Goal: Use online tool/utility: Utilize a website feature to perform a specific function

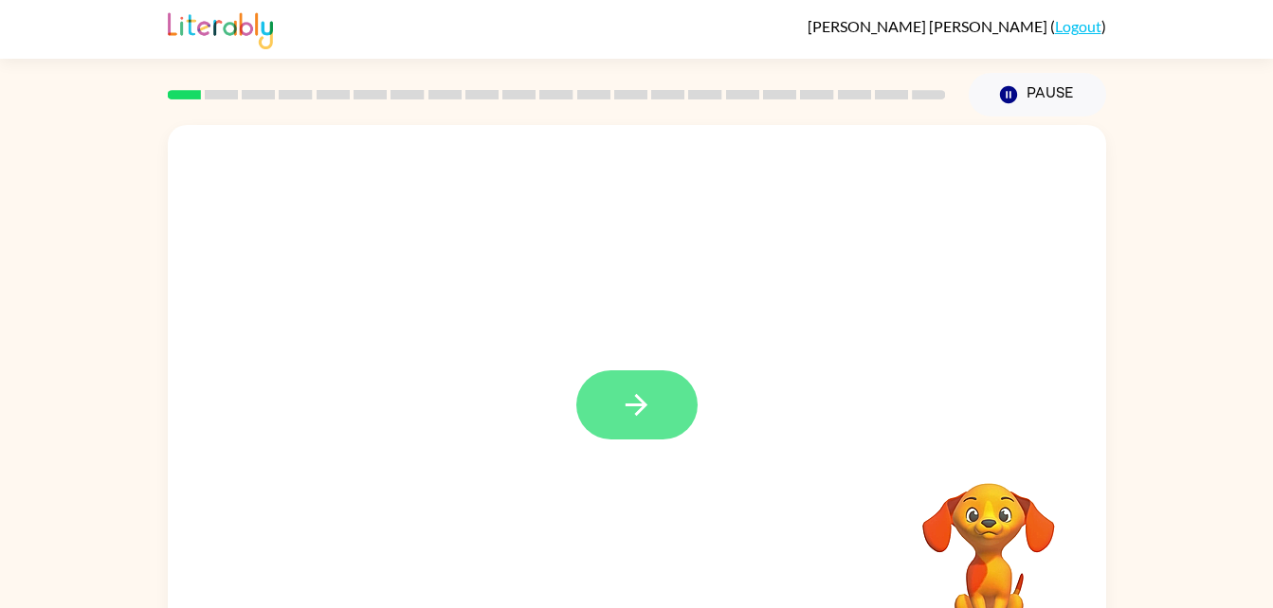
click at [639, 374] on button "button" at bounding box center [636, 405] width 121 height 69
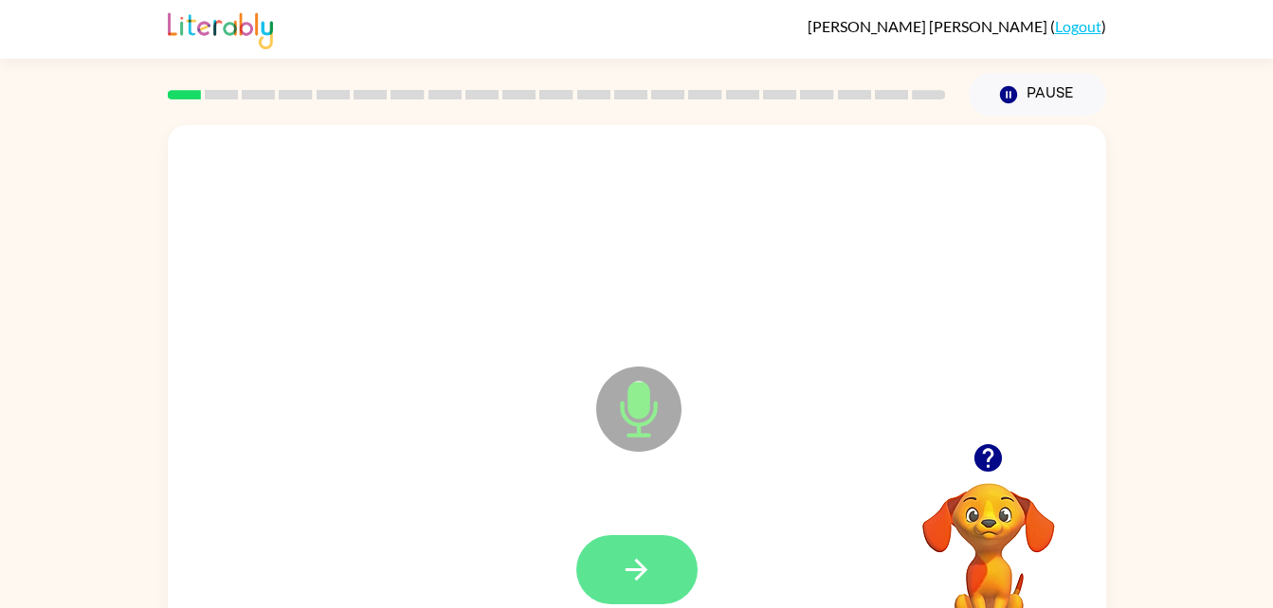
click at [641, 558] on icon "button" at bounding box center [636, 569] width 33 height 33
click at [653, 549] on button "button" at bounding box center [636, 569] width 121 height 69
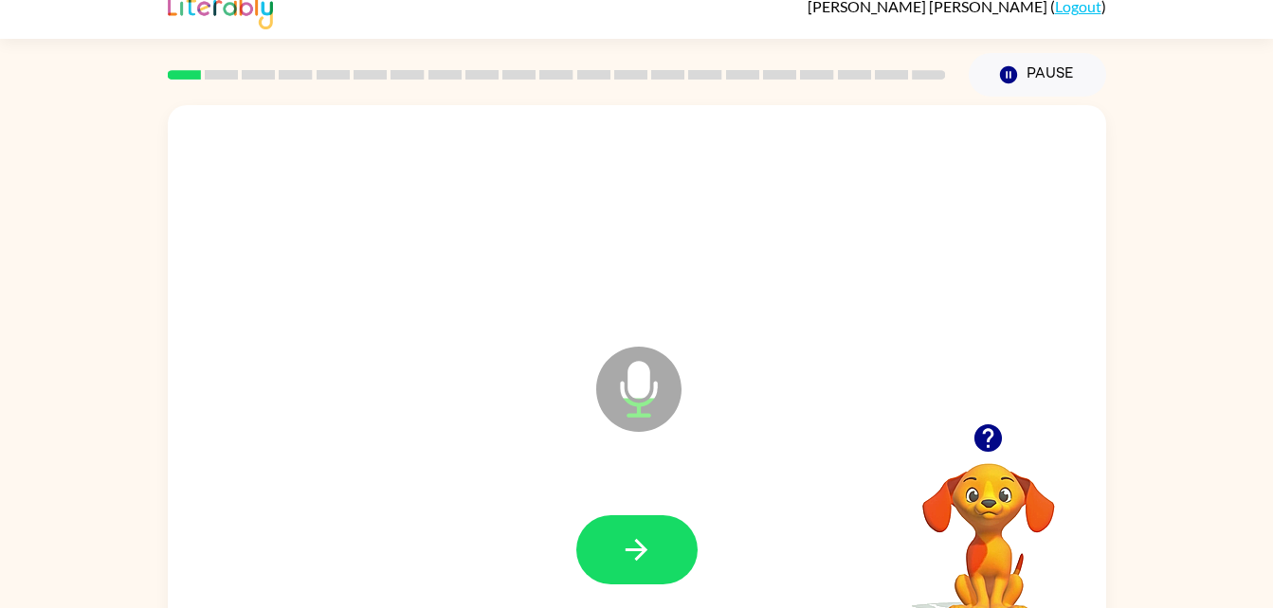
scroll to position [58, 0]
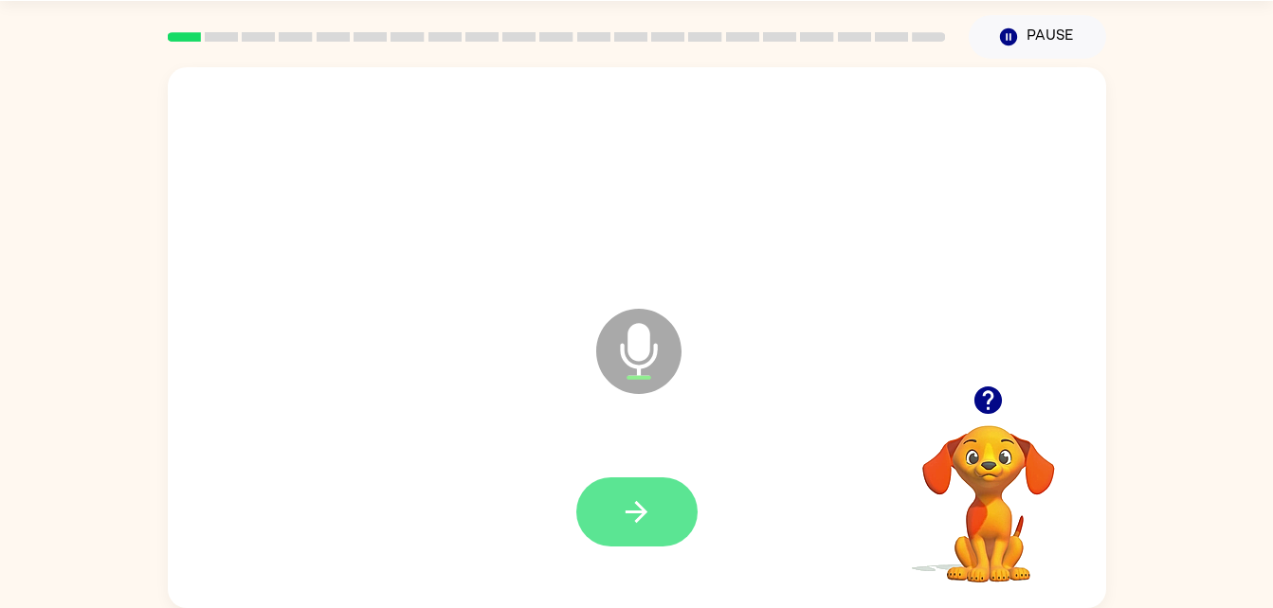
click at [626, 534] on button "button" at bounding box center [636, 512] width 121 height 69
click at [607, 514] on button "button" at bounding box center [636, 512] width 121 height 69
click at [628, 499] on icon "button" at bounding box center [636, 512] width 33 height 33
click at [644, 503] on icon "button" at bounding box center [636, 512] width 33 height 33
click at [661, 483] on button "button" at bounding box center [636, 512] width 121 height 69
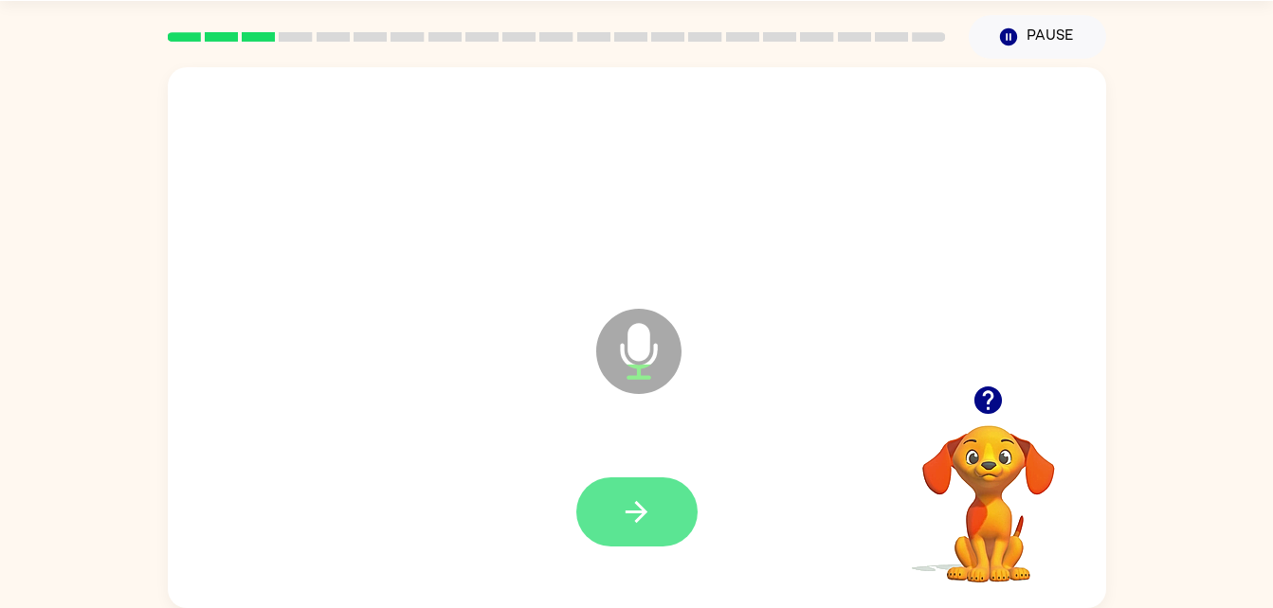
click at [620, 516] on icon "button" at bounding box center [636, 512] width 33 height 33
click at [635, 501] on icon "button" at bounding box center [636, 512] width 33 height 33
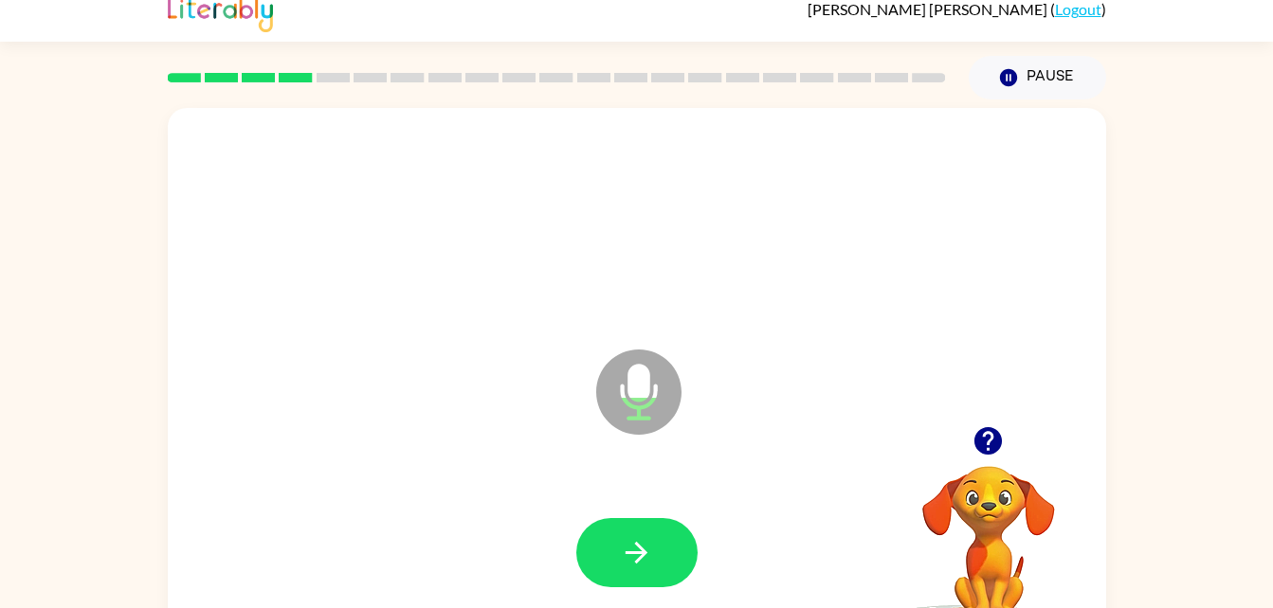
scroll to position [10, 0]
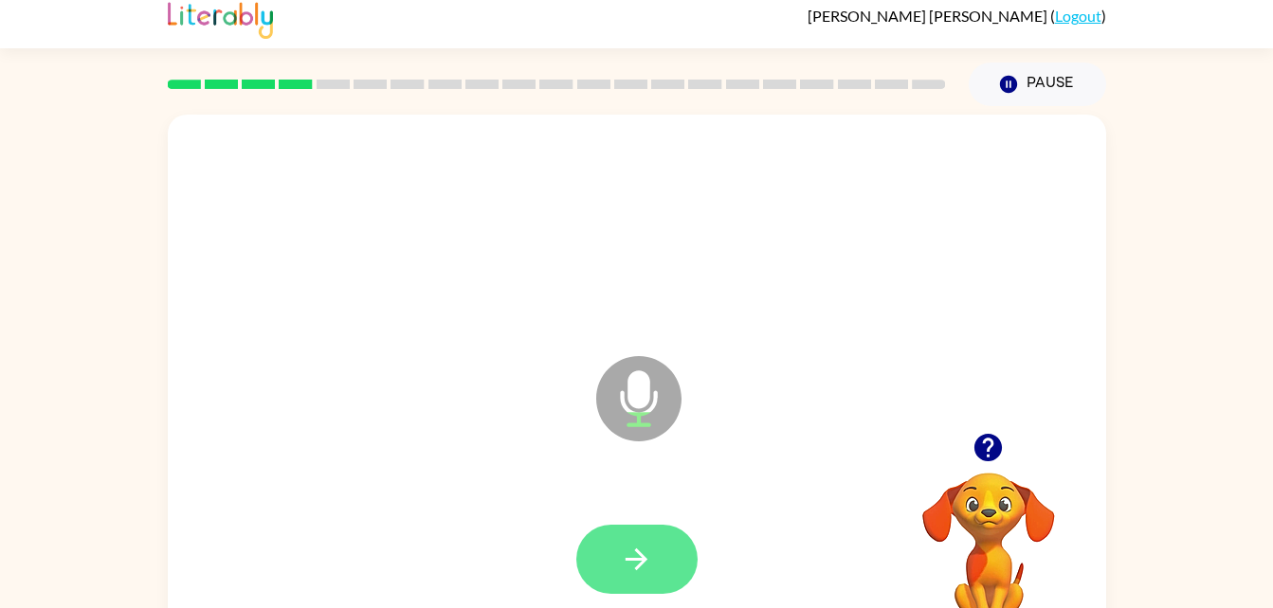
click at [669, 548] on button "button" at bounding box center [636, 559] width 121 height 69
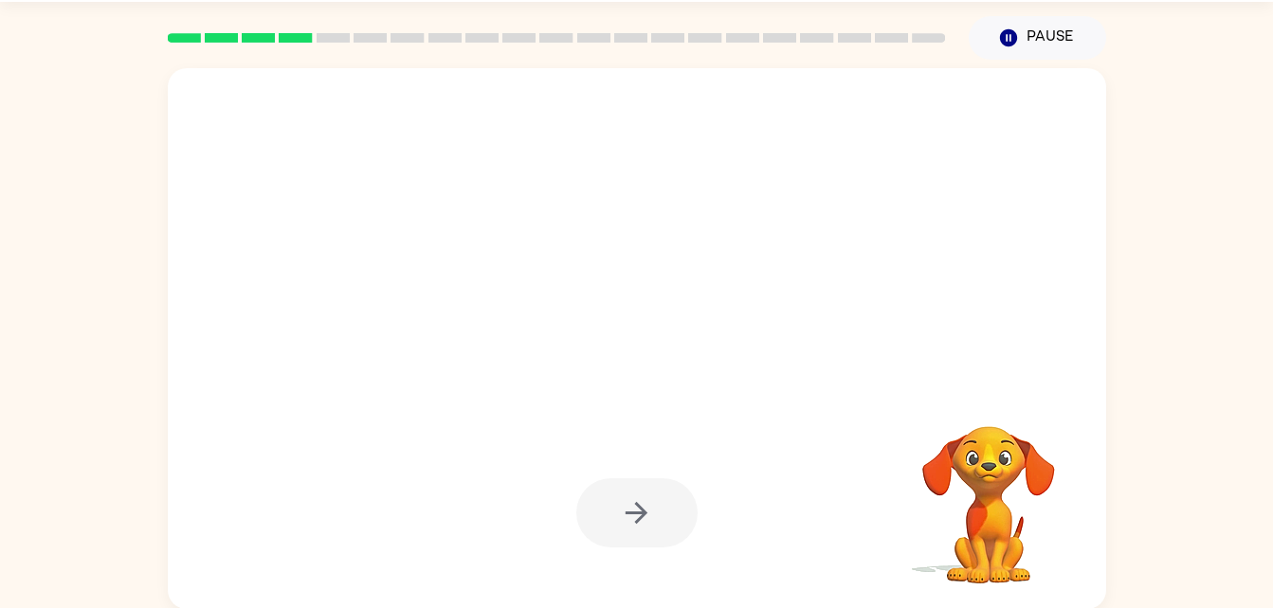
scroll to position [56, 0]
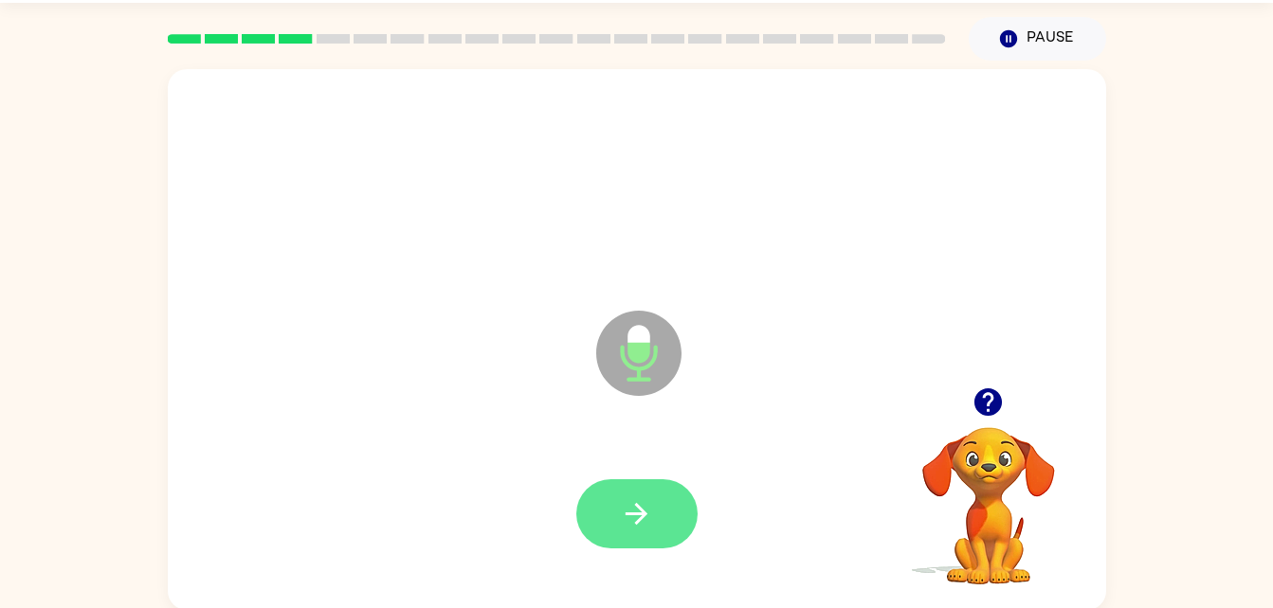
click at [644, 507] on icon "button" at bounding box center [636, 514] width 33 height 33
click at [679, 534] on button "button" at bounding box center [636, 514] width 121 height 69
click at [626, 541] on button "button" at bounding box center [636, 514] width 121 height 69
click at [611, 483] on button "button" at bounding box center [636, 514] width 121 height 69
click at [622, 506] on icon "button" at bounding box center [636, 514] width 33 height 33
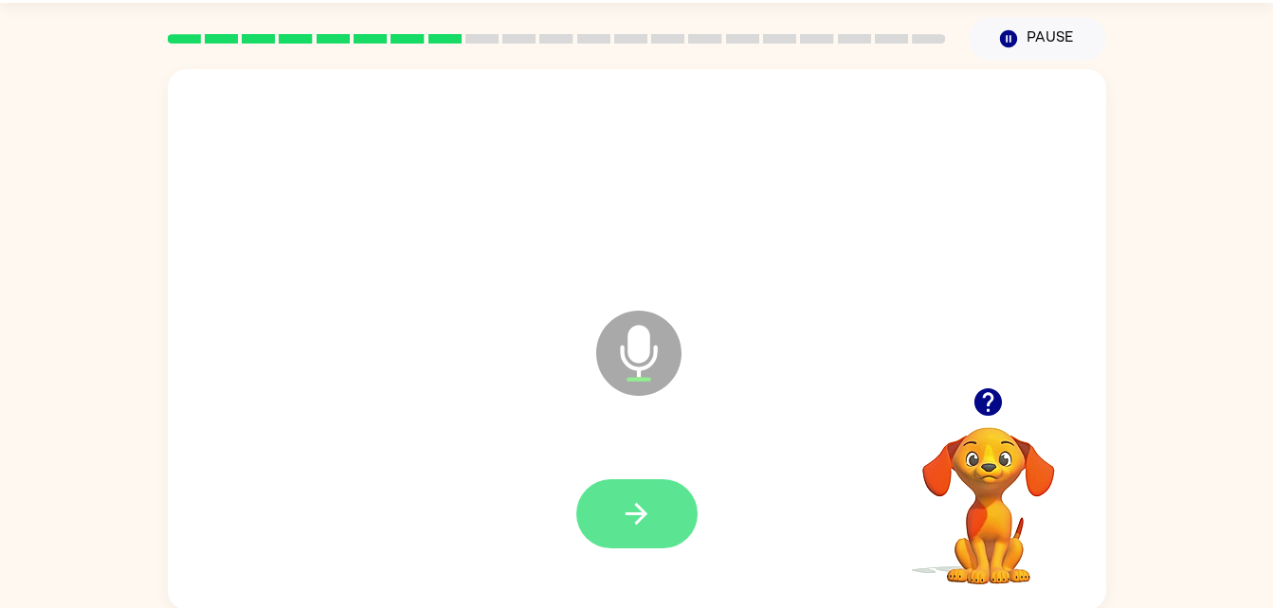
click at [636, 506] on icon "button" at bounding box center [636, 514] width 22 height 22
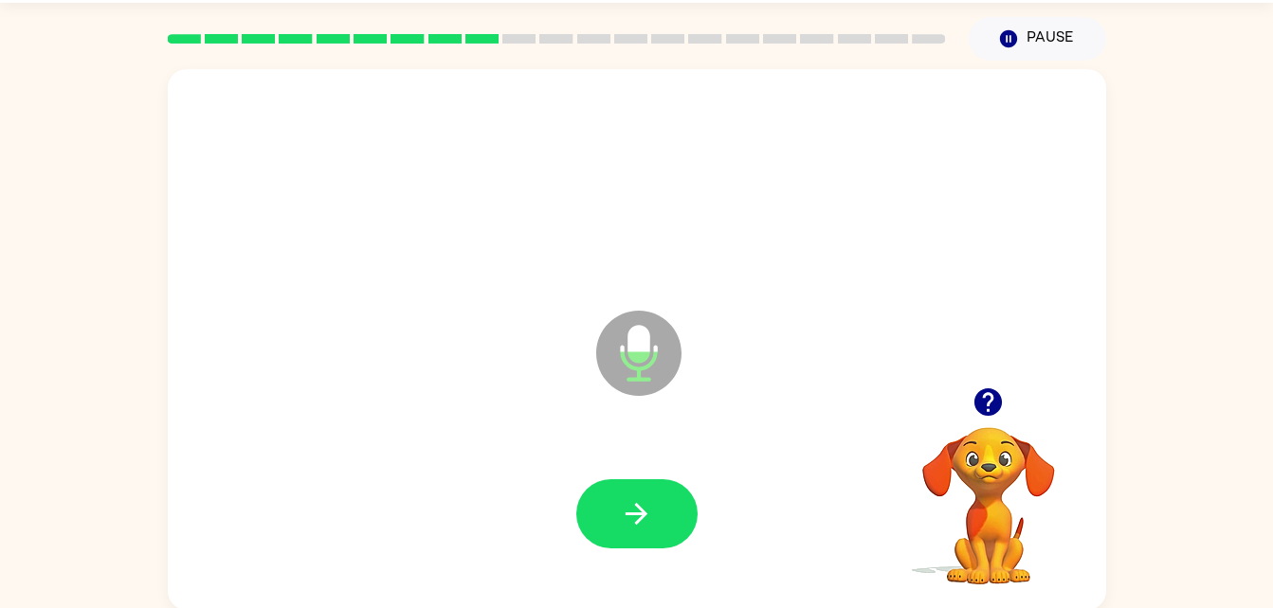
click at [655, 462] on div at bounding box center [637, 514] width 900 height 155
click at [655, 511] on button "button" at bounding box center [636, 514] width 121 height 69
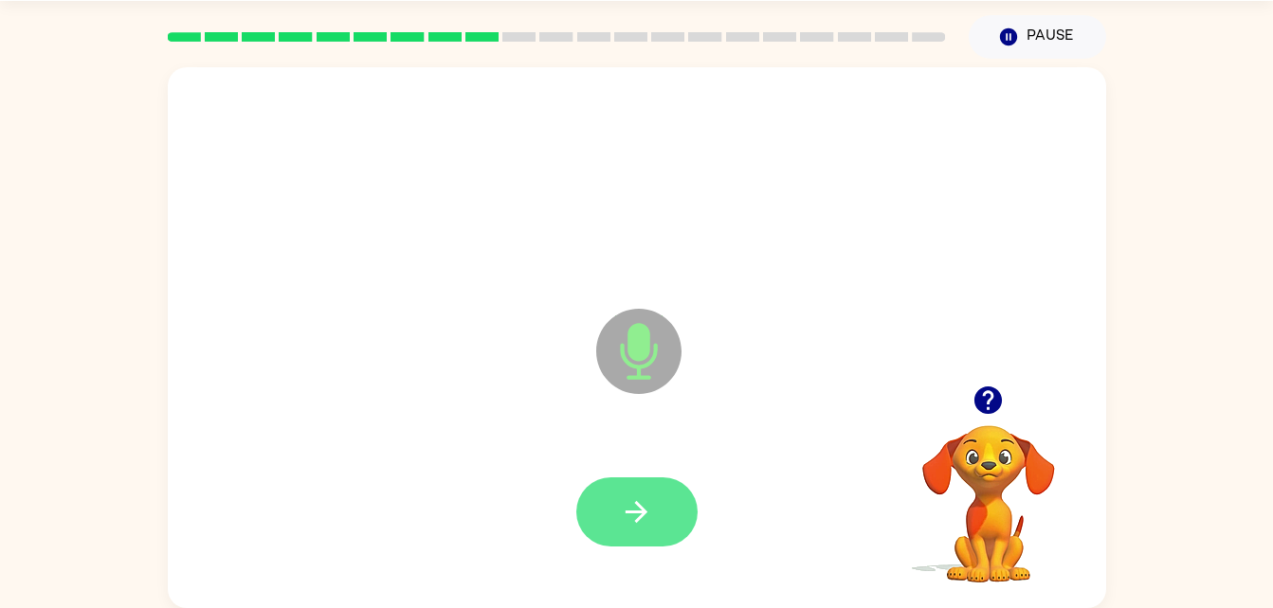
click at [637, 497] on icon "button" at bounding box center [636, 512] width 33 height 33
click at [639, 512] on icon "button" at bounding box center [636, 512] width 22 height 22
click at [597, 521] on button "button" at bounding box center [636, 512] width 121 height 69
click at [637, 525] on icon "button" at bounding box center [636, 512] width 33 height 33
click at [601, 503] on button "button" at bounding box center [636, 512] width 121 height 69
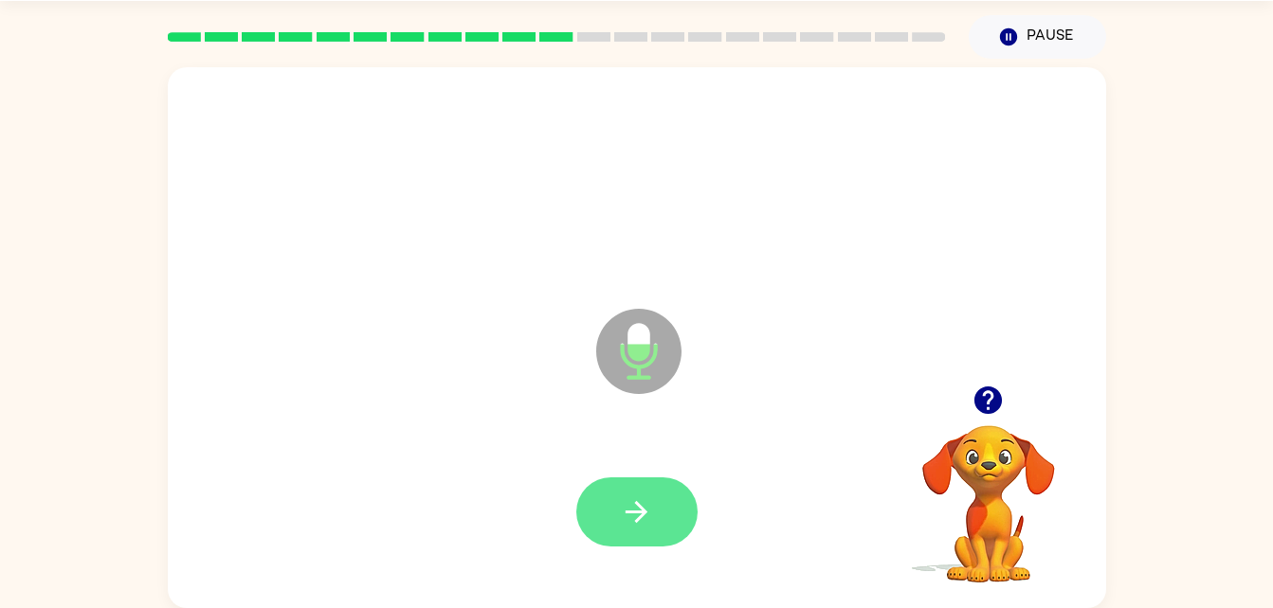
click at [642, 527] on icon "button" at bounding box center [636, 512] width 33 height 33
click at [643, 508] on icon "button" at bounding box center [636, 512] width 22 height 22
click at [658, 537] on button "button" at bounding box center [636, 512] width 121 height 69
click at [646, 535] on button "button" at bounding box center [636, 512] width 121 height 69
click at [641, 536] on button "button" at bounding box center [636, 512] width 121 height 69
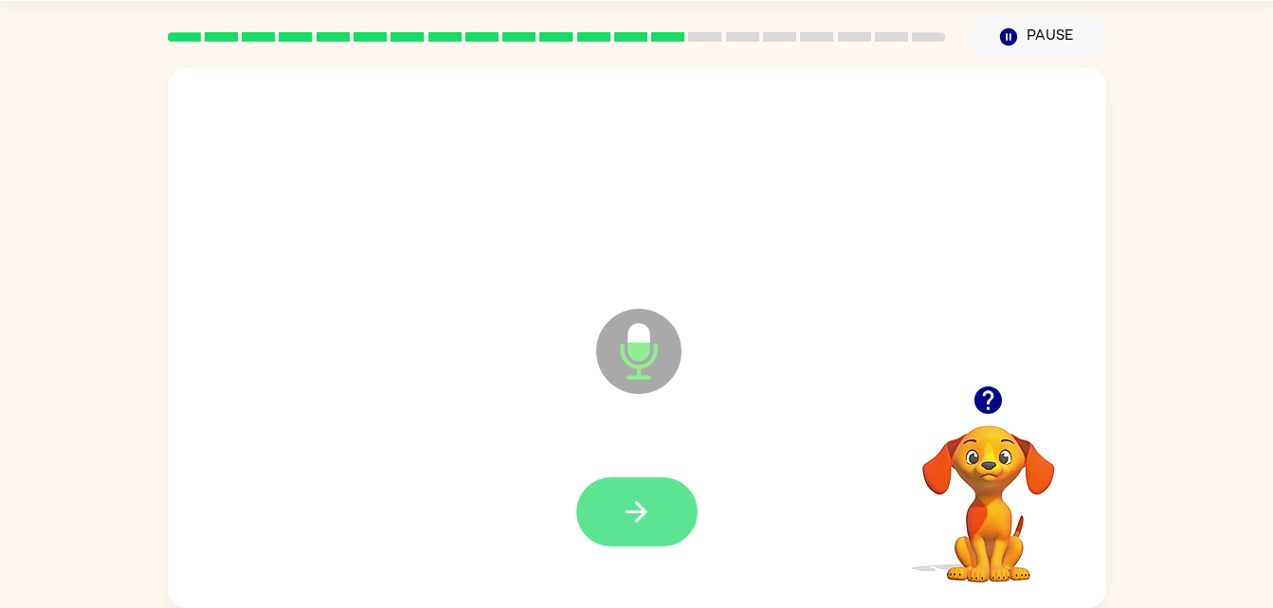
click at [647, 492] on button "button" at bounding box center [636, 512] width 121 height 69
click at [637, 490] on button "button" at bounding box center [636, 512] width 121 height 69
click at [644, 506] on icon "button" at bounding box center [636, 512] width 33 height 33
click at [623, 531] on button "button" at bounding box center [636, 512] width 121 height 69
click at [644, 521] on icon "button" at bounding box center [636, 512] width 33 height 33
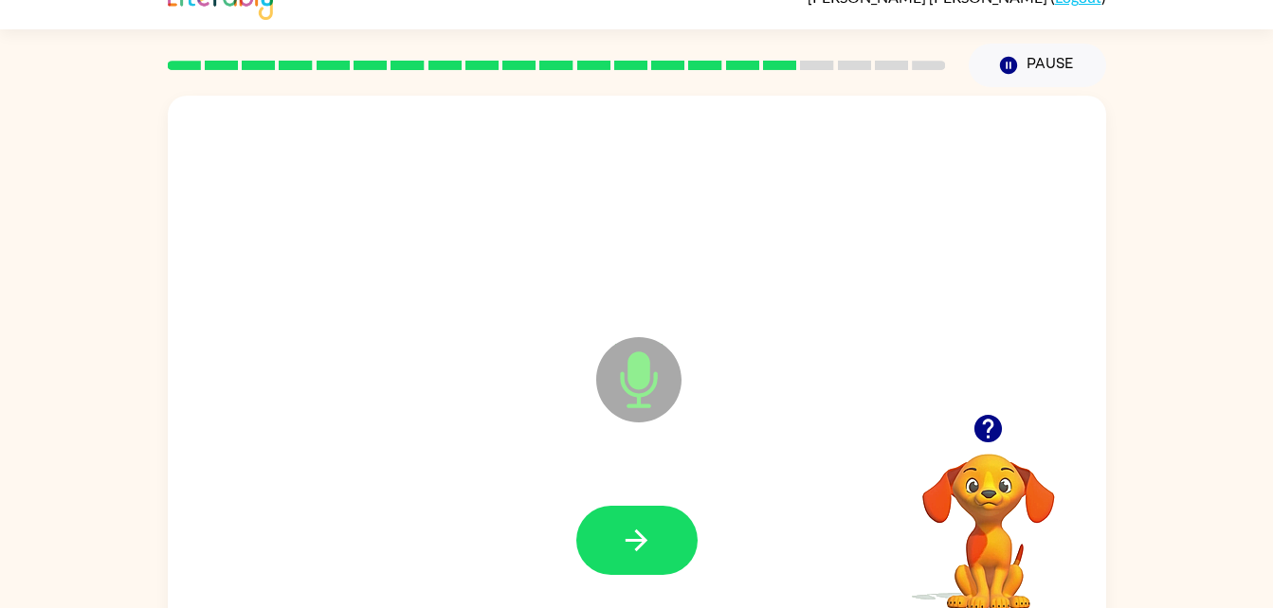
scroll to position [0, 0]
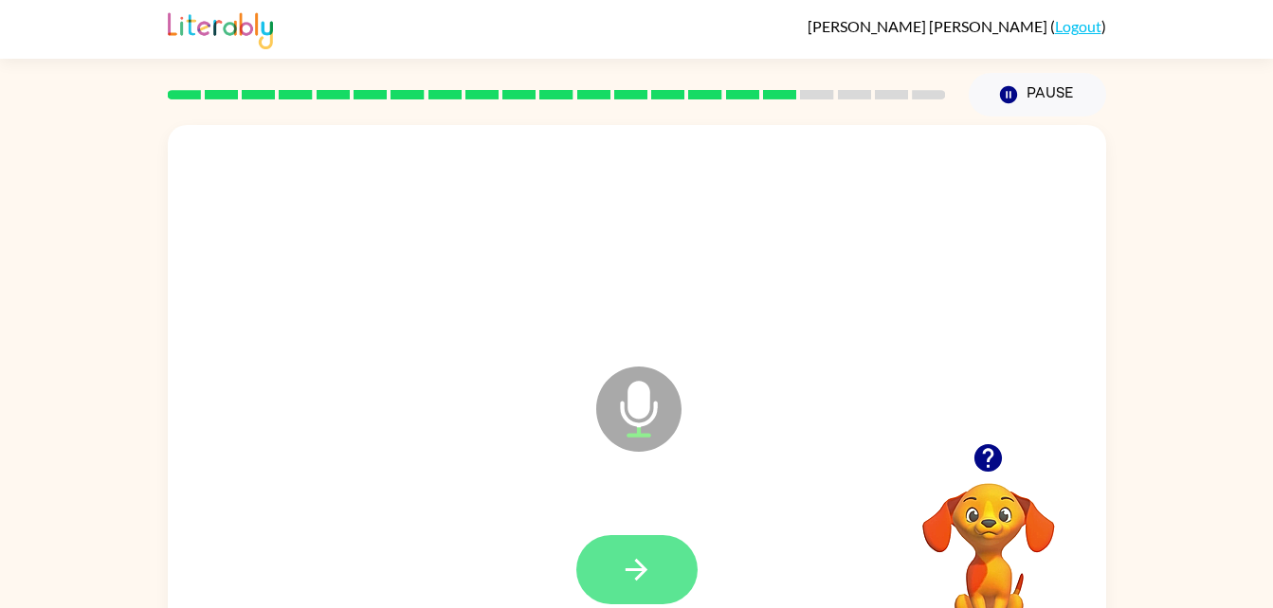
click at [611, 580] on button "button" at bounding box center [636, 569] width 121 height 69
click at [626, 565] on icon "button" at bounding box center [636, 569] width 33 height 33
click at [619, 552] on button "button" at bounding box center [636, 569] width 121 height 69
click at [645, 589] on button "button" at bounding box center [636, 569] width 121 height 69
click at [608, 569] on button "button" at bounding box center [636, 569] width 121 height 69
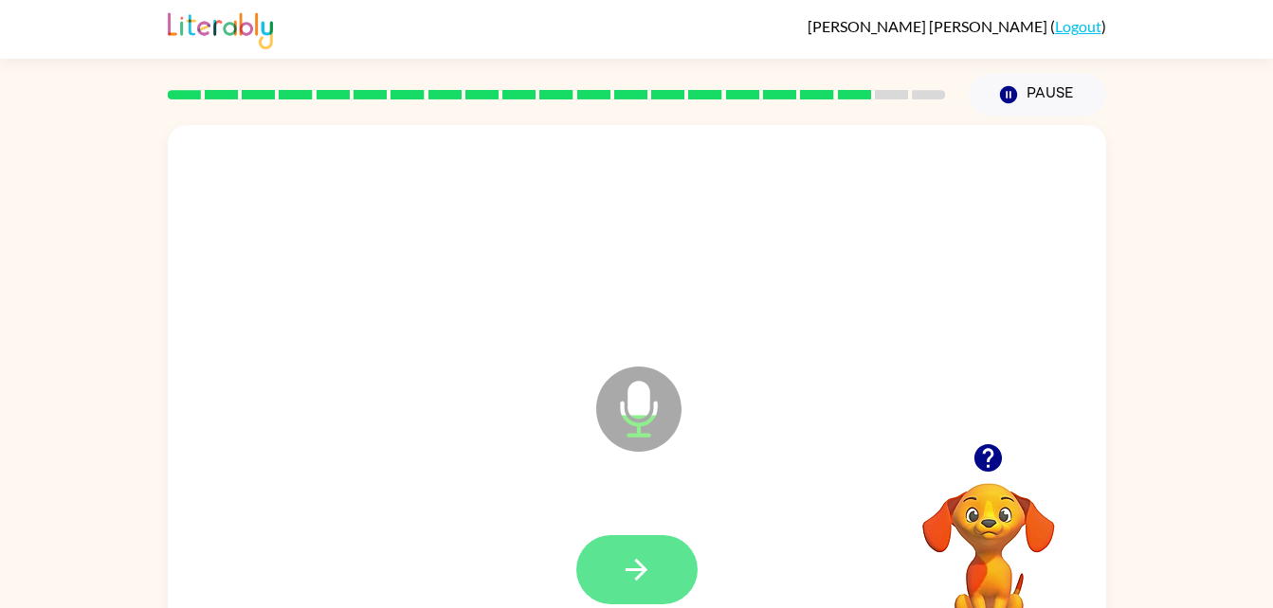
click at [633, 592] on button "button" at bounding box center [636, 569] width 121 height 69
click at [620, 537] on button "button" at bounding box center [636, 569] width 121 height 69
click at [625, 559] on icon "button" at bounding box center [636, 569] width 33 height 33
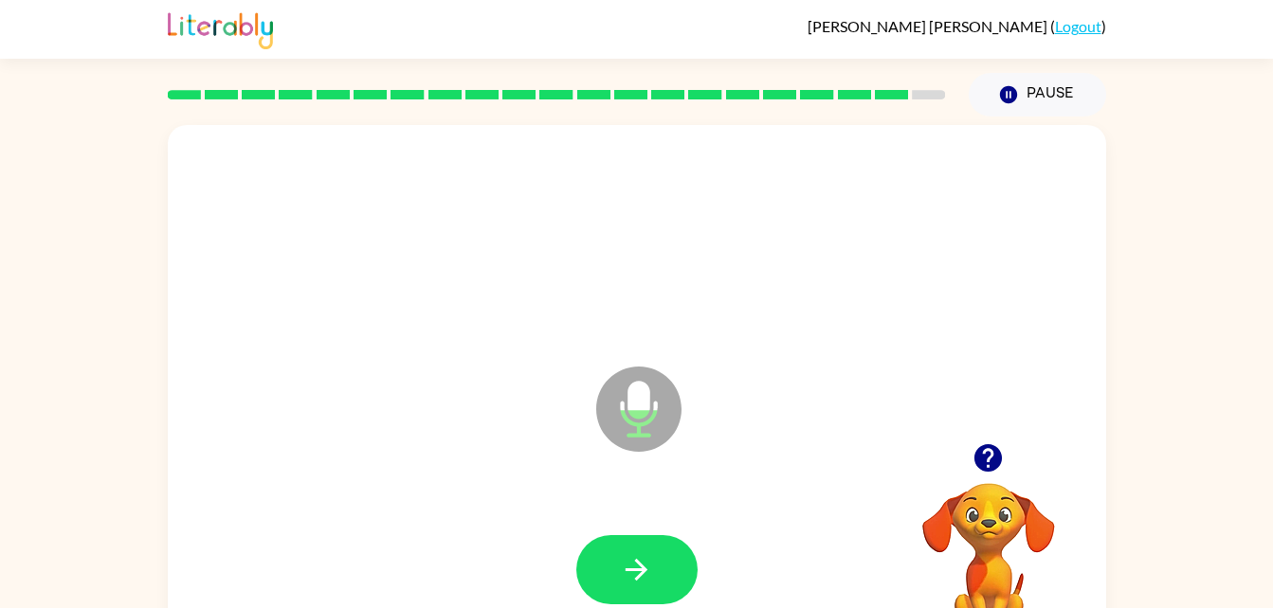
click at [623, 544] on div at bounding box center [637, 570] width 900 height 155
click at [641, 562] on icon "button" at bounding box center [636, 569] width 33 height 33
